Goal: Information Seeking & Learning: Learn about a topic

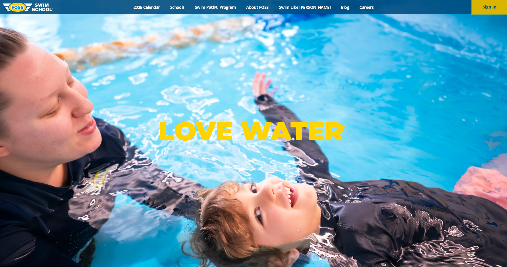
click at [492, 7] on button "Sign In" at bounding box center [489, 7] width 35 height 14
click at [159, 7] on link "2025 Calendar" at bounding box center [146, 7] width 37 height 6
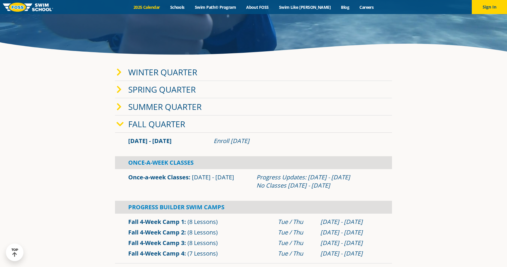
scroll to position [129, 0]
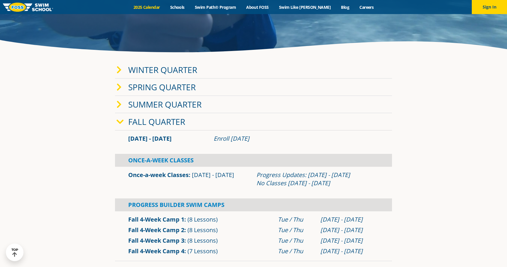
click at [121, 121] on icon at bounding box center [119, 122] width 7 height 8
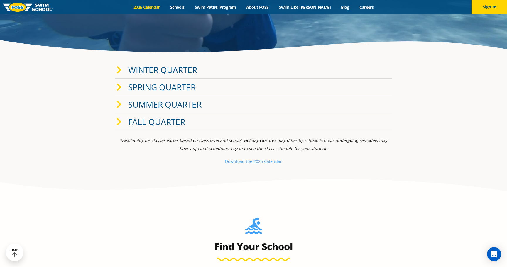
click at [118, 68] on icon at bounding box center [118, 70] width 5 height 8
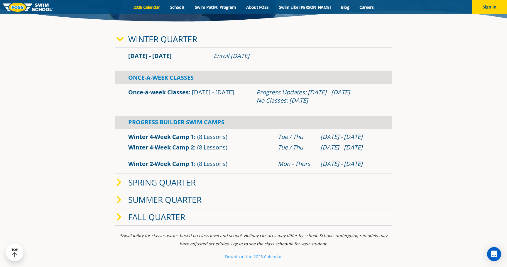
scroll to position [160, 0]
click at [118, 185] on icon at bounding box center [118, 183] width 5 height 8
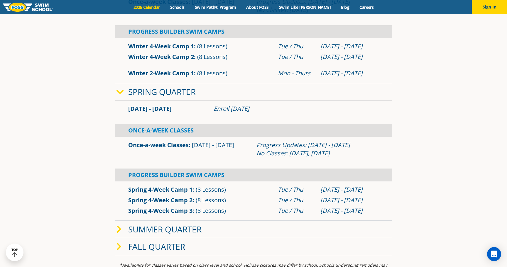
scroll to position [251, 0]
